Goal: Answer question/provide support: Share knowledge or assist other users

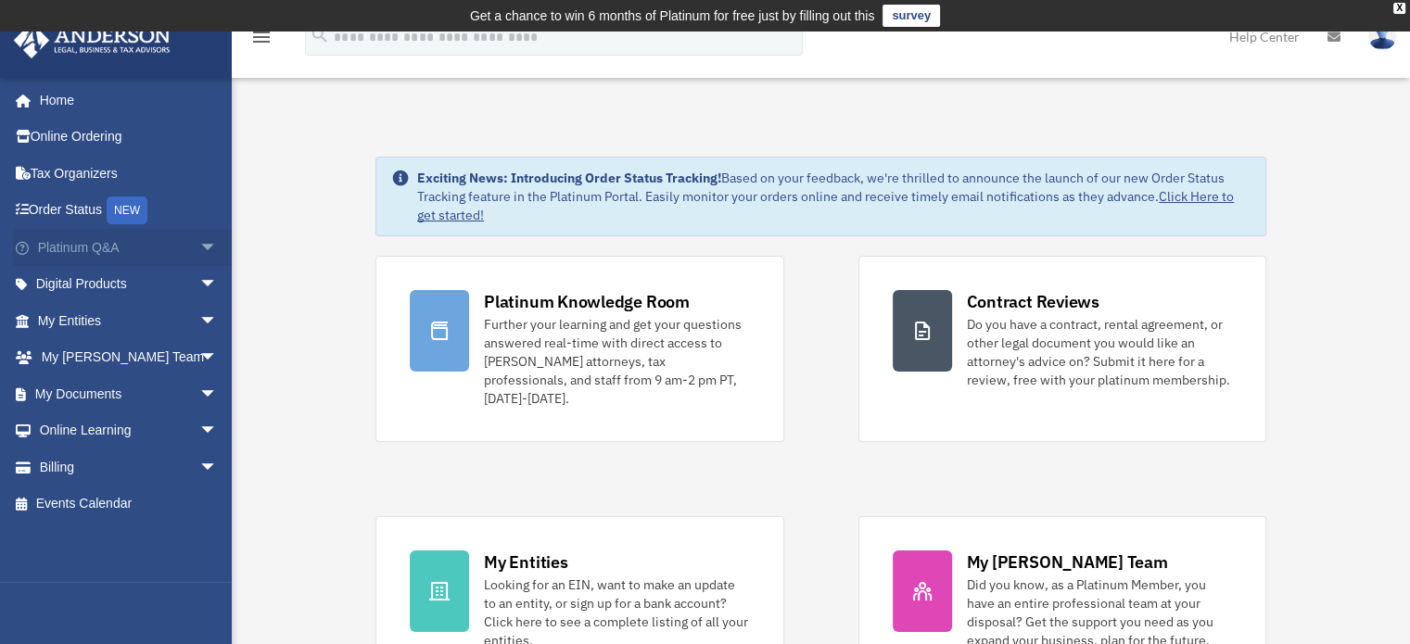
click at [84, 247] on link "Platinum Q&A arrow_drop_down" at bounding box center [129, 247] width 233 height 37
click at [199, 247] on span "arrow_drop_down" at bounding box center [217, 248] width 37 height 38
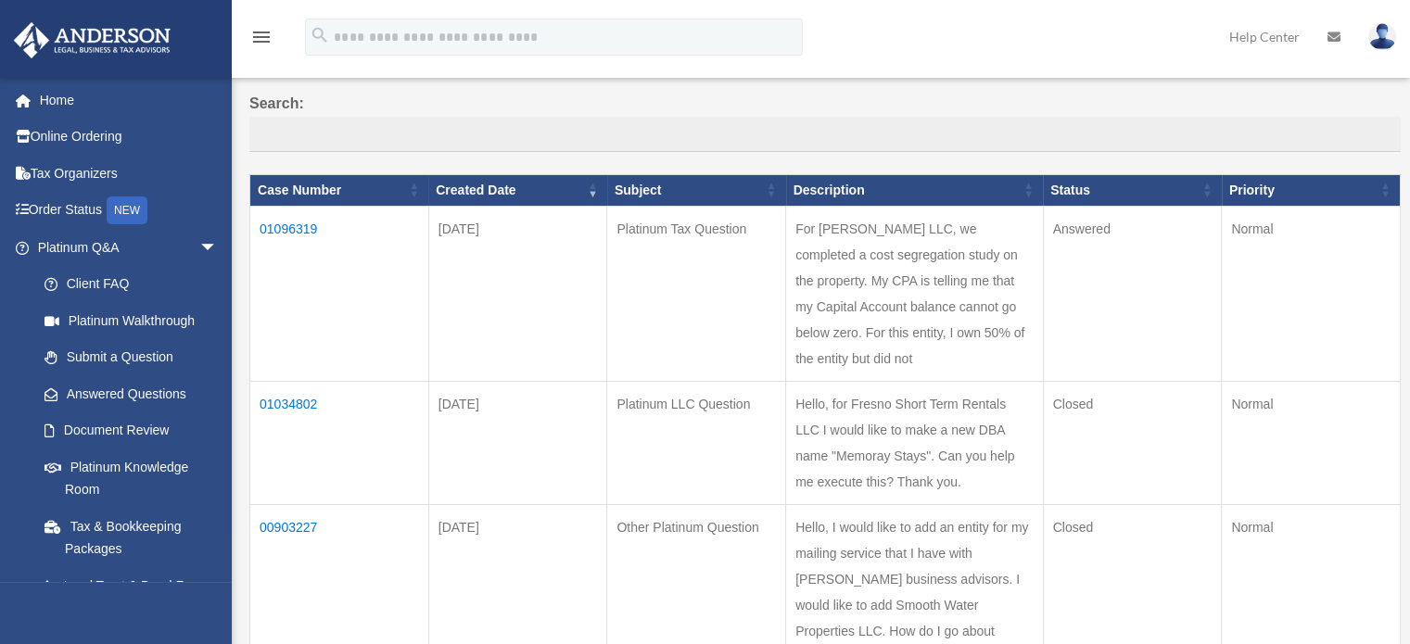
scroll to position [171, 0]
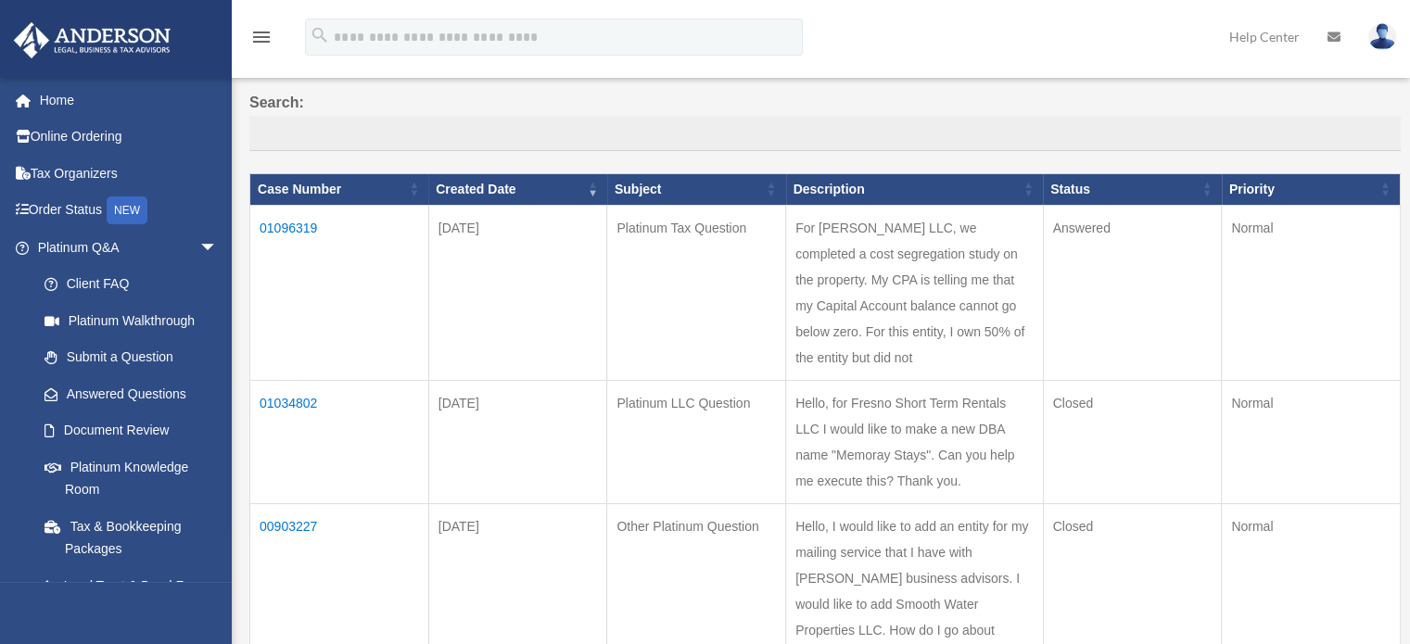
click at [300, 221] on td "01096319" at bounding box center [339, 292] width 179 height 175
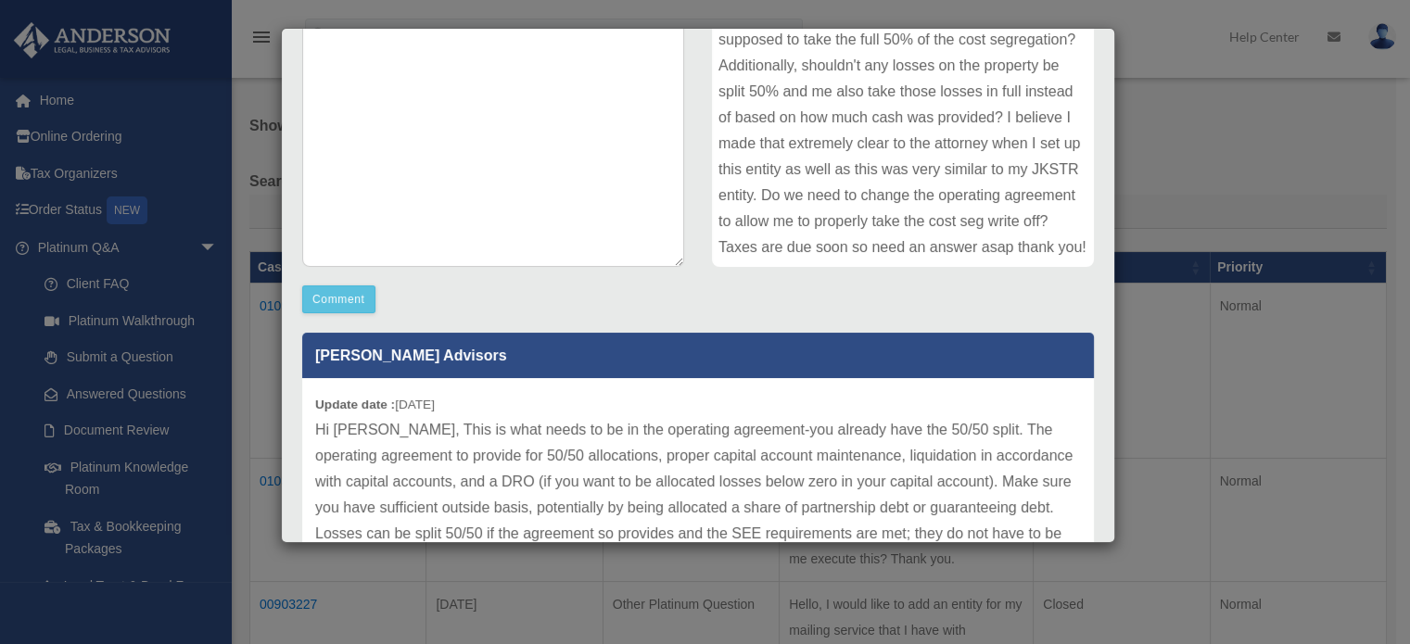
scroll to position [300, 0]
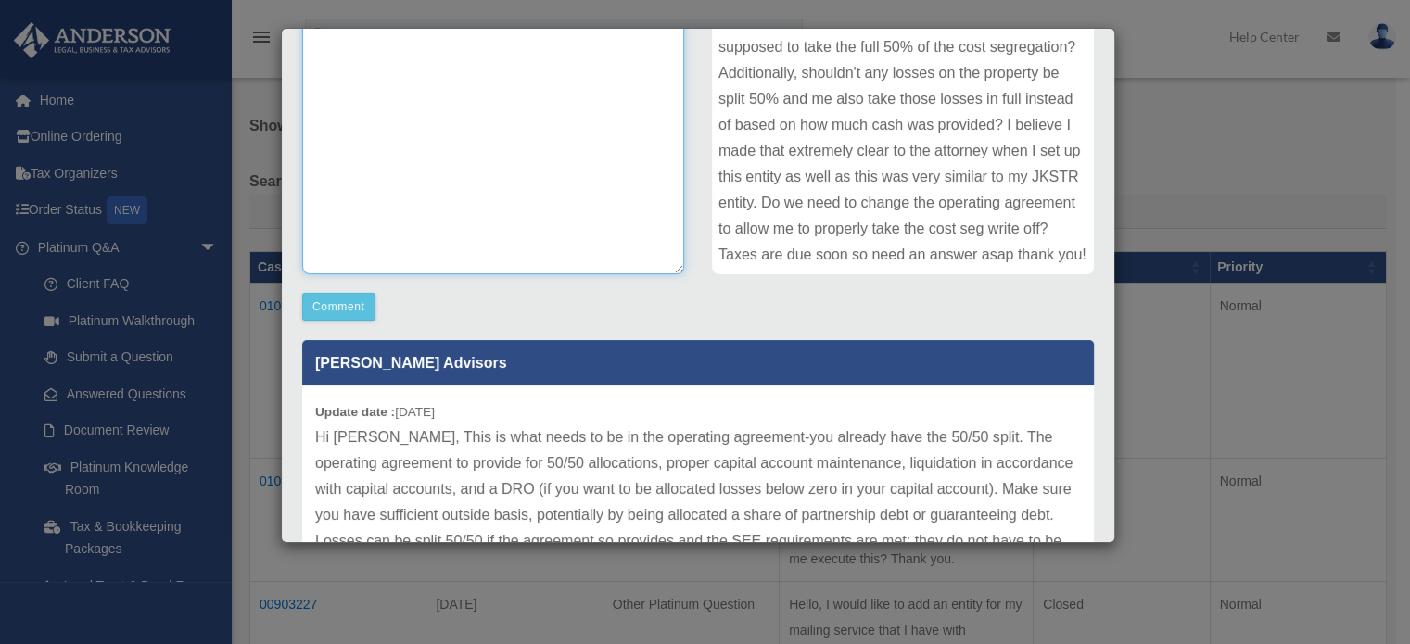
click at [508, 133] on textarea at bounding box center [493, 135] width 382 height 278
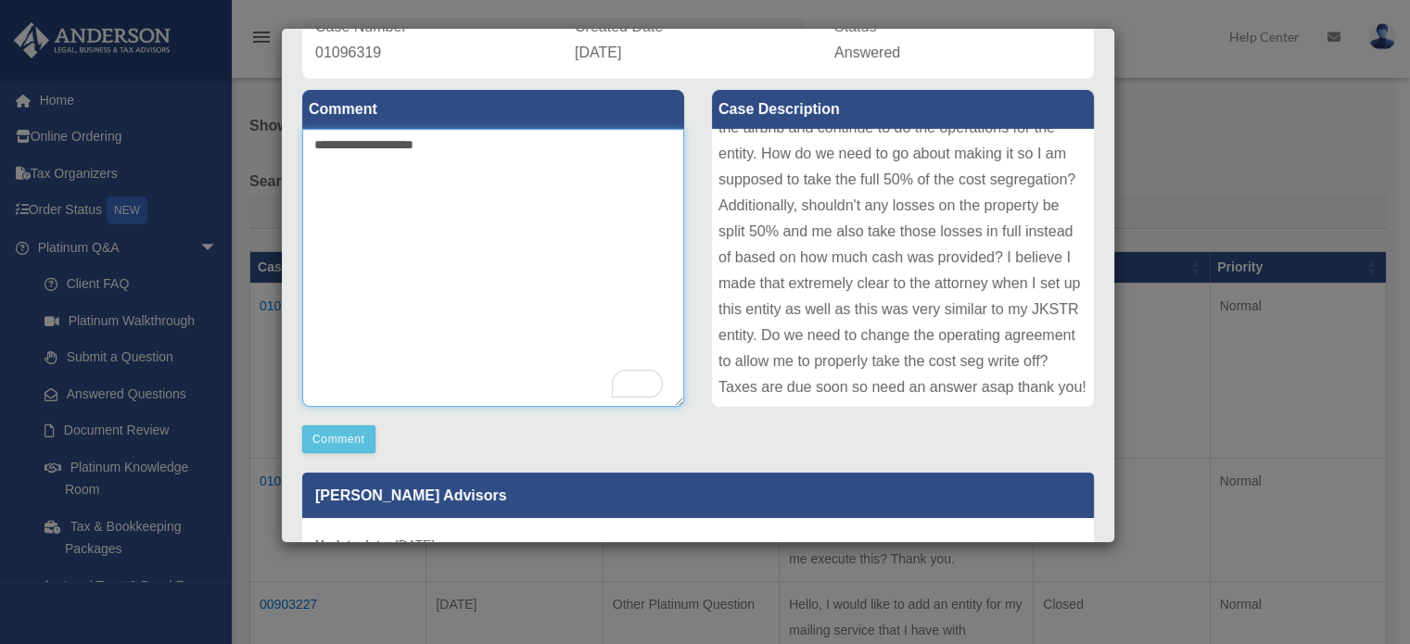
scroll to position [167, 0]
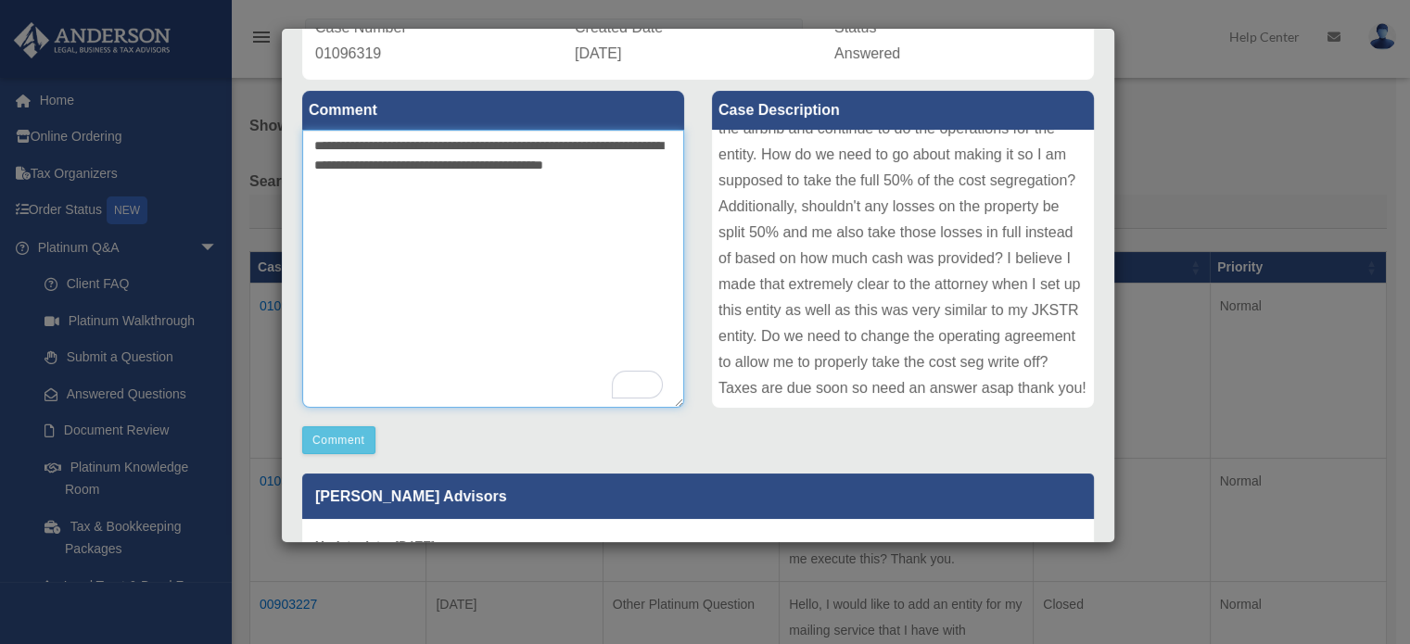
click at [462, 145] on textarea "**********" at bounding box center [493, 269] width 382 height 278
type textarea "**********"
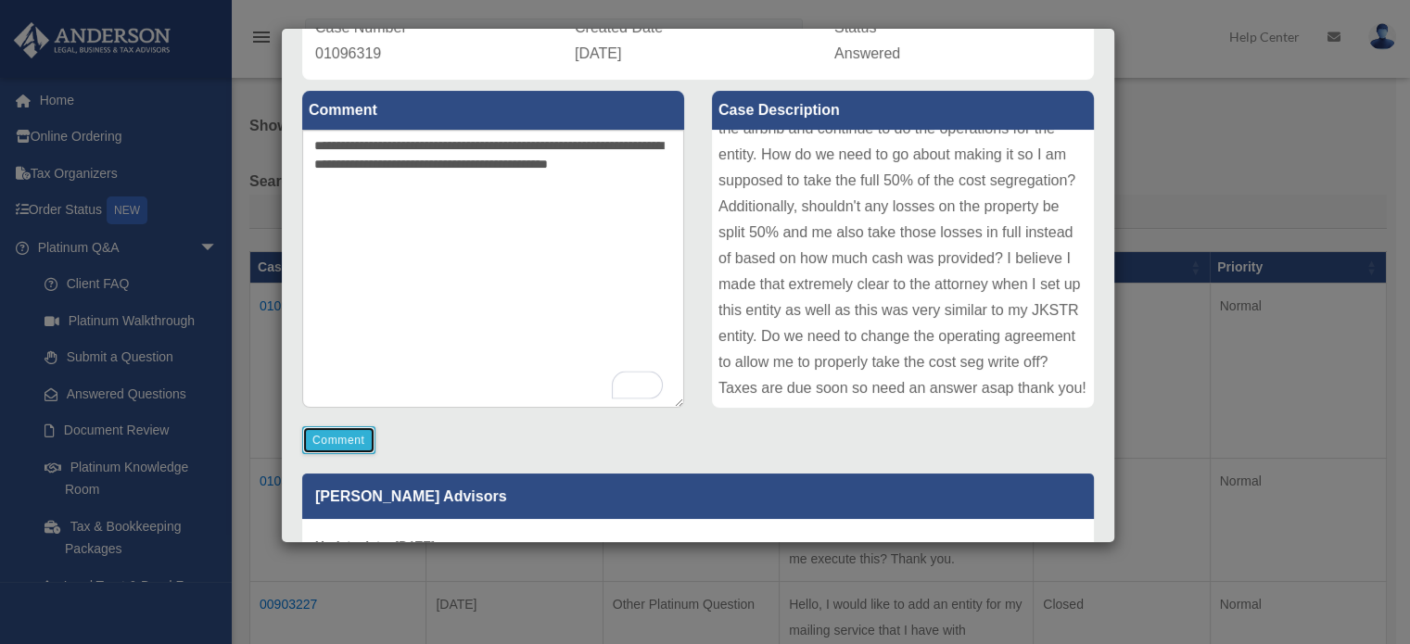
click at [342, 446] on button "Comment" at bounding box center [338, 440] width 73 height 28
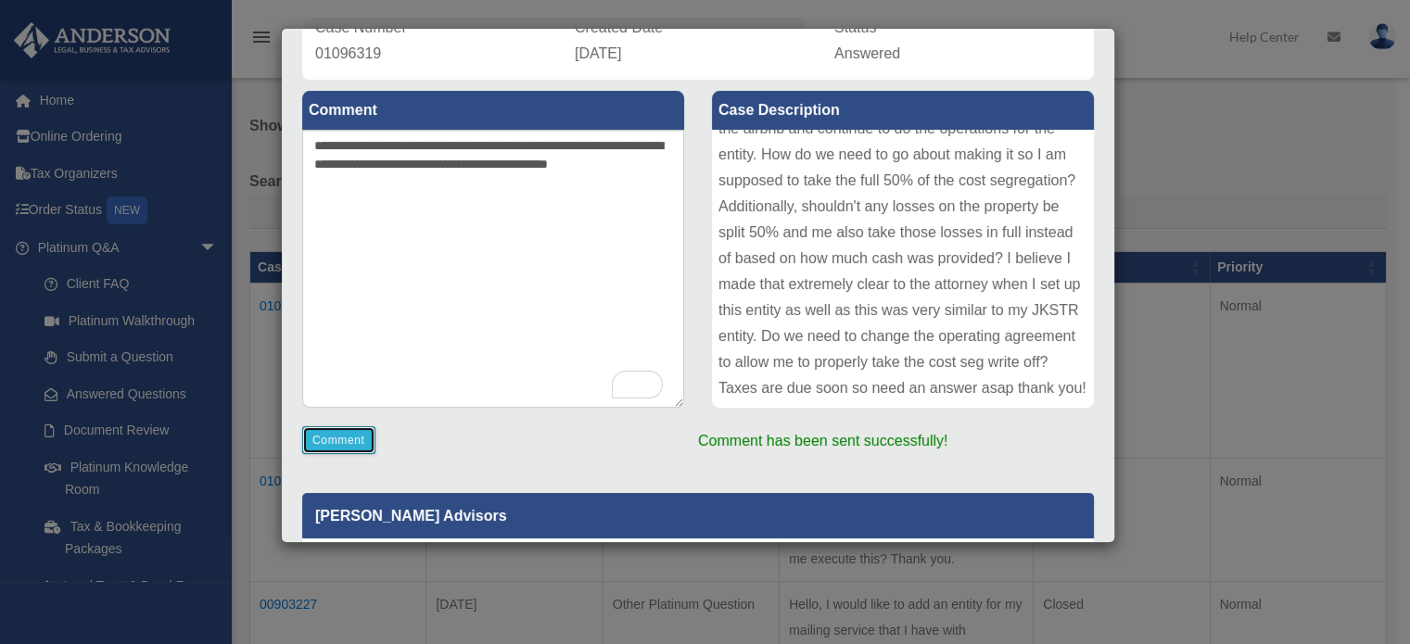
scroll to position [476, 0]
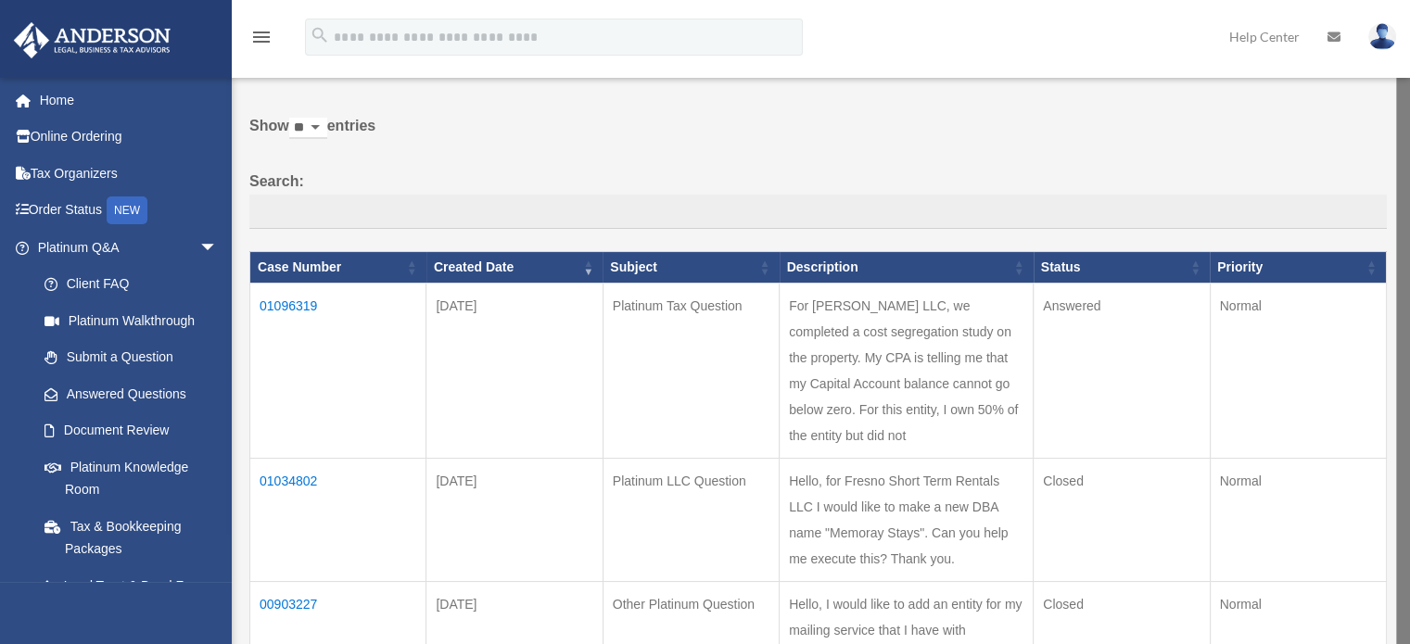
click at [305, 303] on td "01096319" at bounding box center [338, 371] width 176 height 175
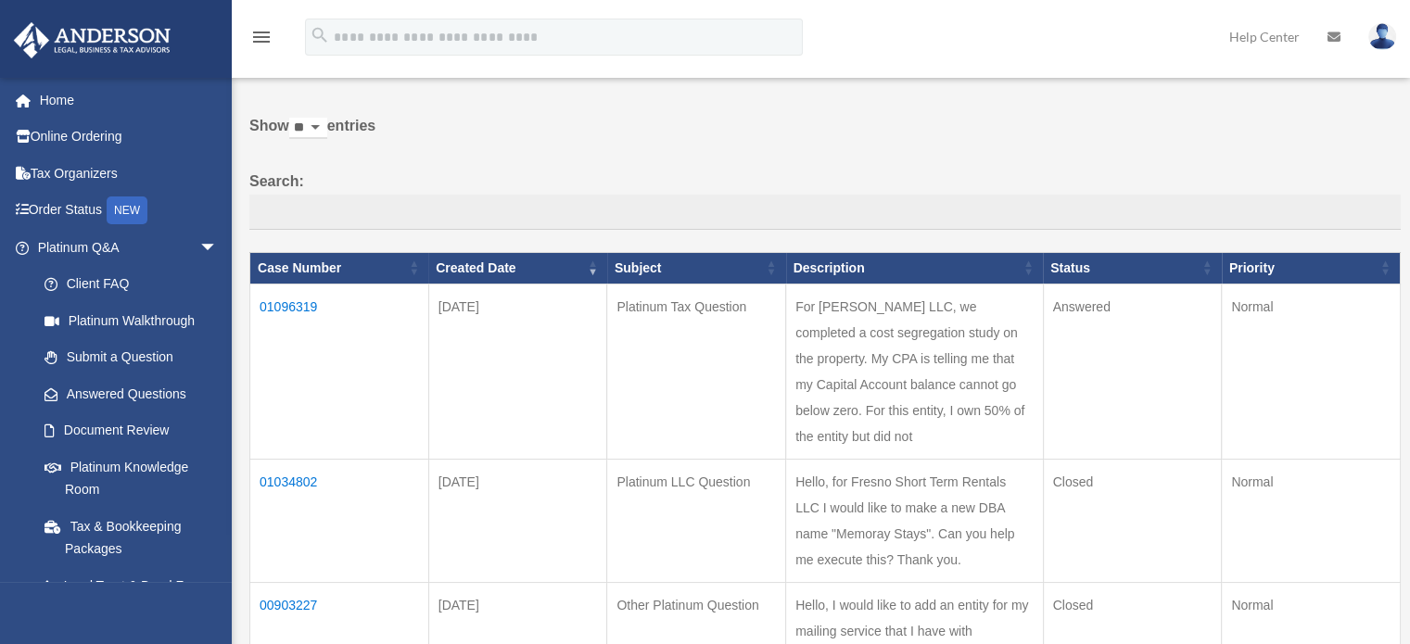
click at [300, 296] on td "01096319" at bounding box center [339, 371] width 179 height 175
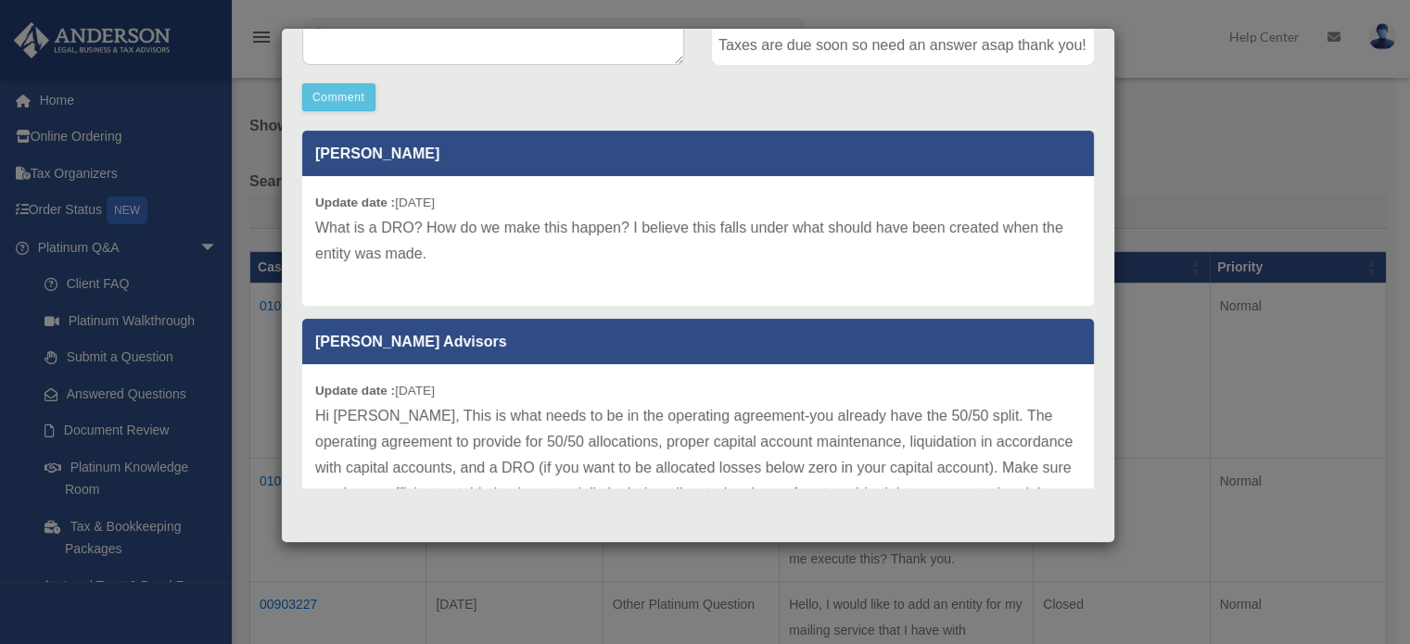
scroll to position [134, 0]
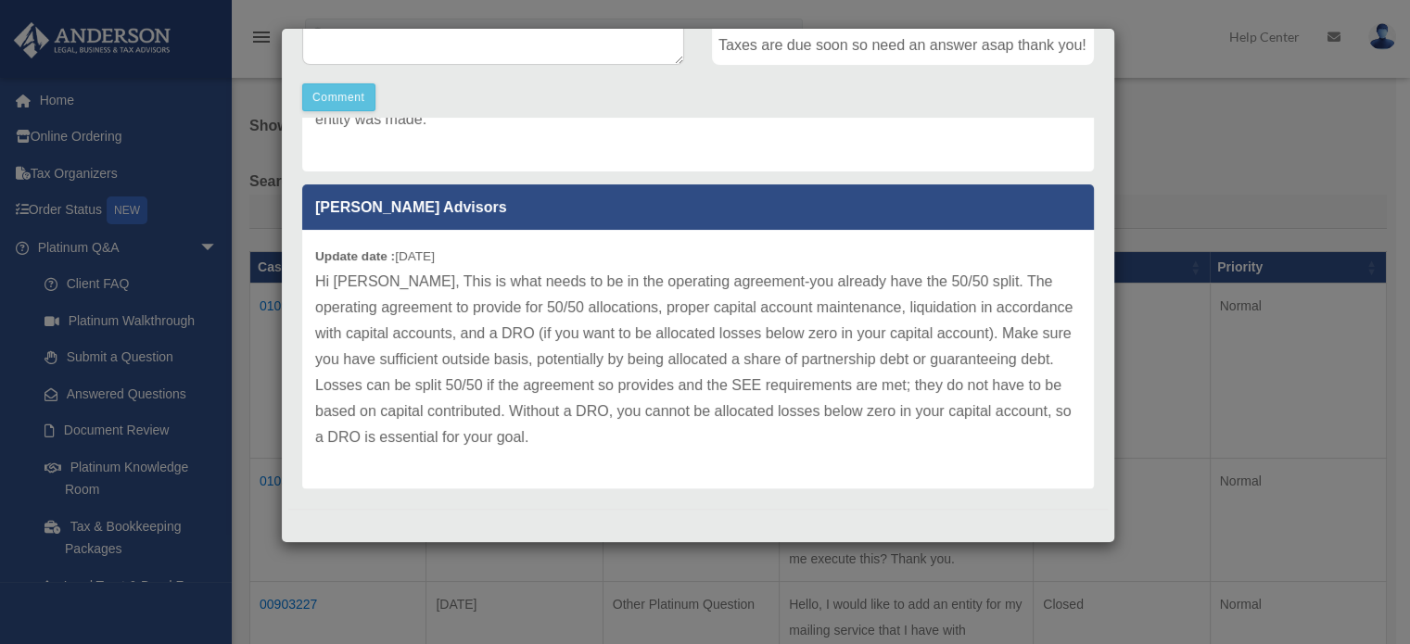
click at [667, 455] on div "Update date : [DATE] Hi [PERSON_NAME], This is what needs to be in the operatin…" at bounding box center [697, 359] width 791 height 259
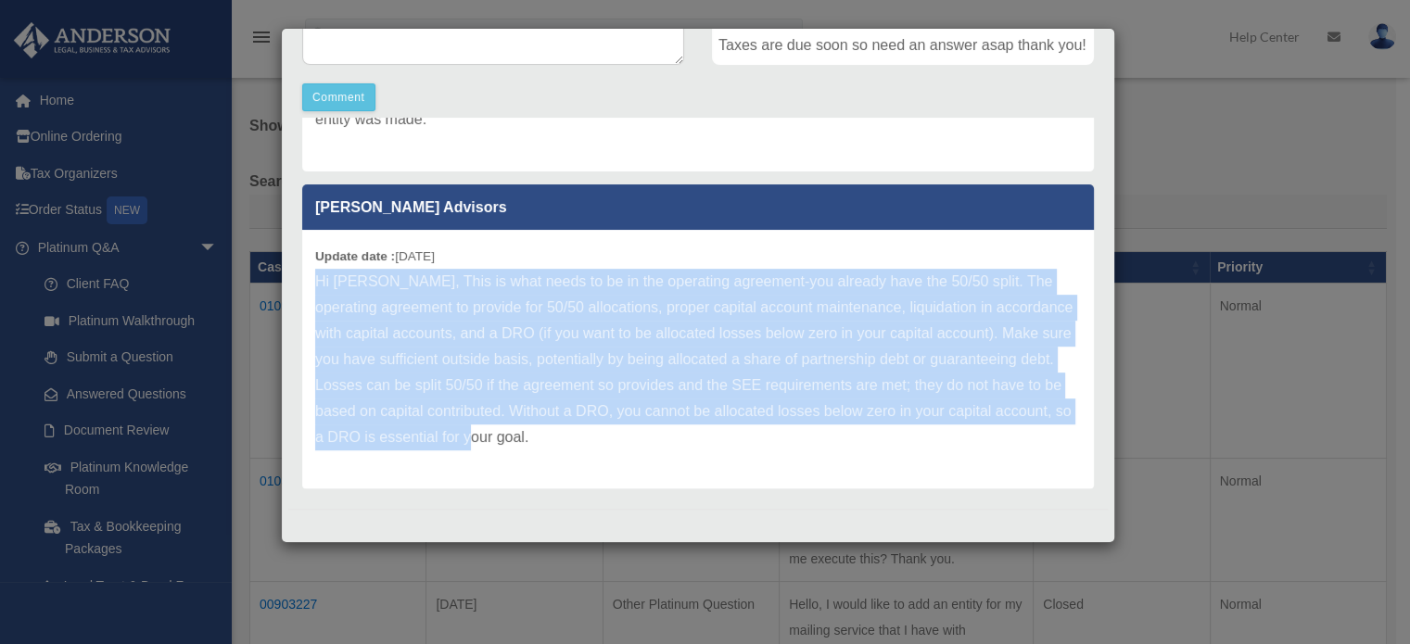
drag, startPoint x: 315, startPoint y: 281, endPoint x: 682, endPoint y: 449, distance: 403.5
click at [682, 449] on div "Update date : [DATE] Hi [PERSON_NAME], This is what needs to be in the operatin…" at bounding box center [697, 359] width 791 height 259
copy p "Hi [PERSON_NAME], This is what needs to be in the operating agreement-you alrea…"
